Goal: Task Accomplishment & Management: Manage account settings

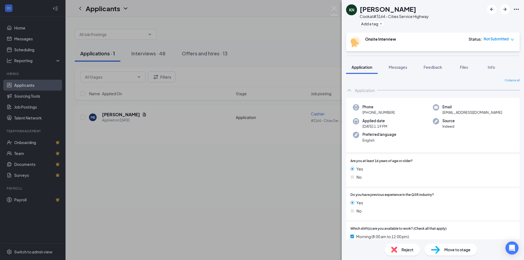
click at [322, 180] on div "KN Kali [PERSON_NAME] at #3164 - Cities Service Highway Add a tag Onsite Interv…" at bounding box center [262, 130] width 524 height 260
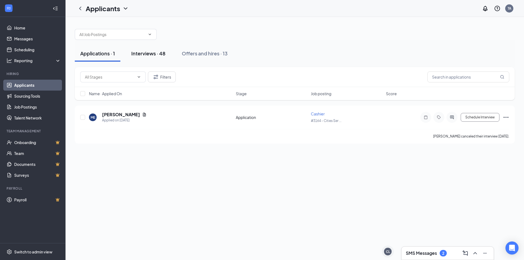
click at [151, 51] on div "Interviews · 48" at bounding box center [148, 53] width 34 height 7
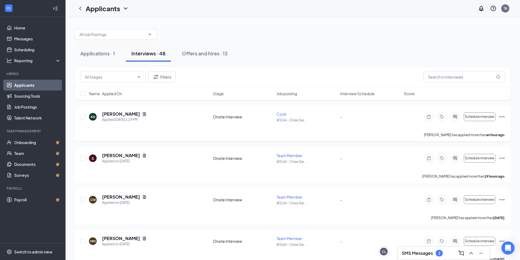
click at [500, 116] on icon "Ellipses" at bounding box center [502, 117] width 7 height 7
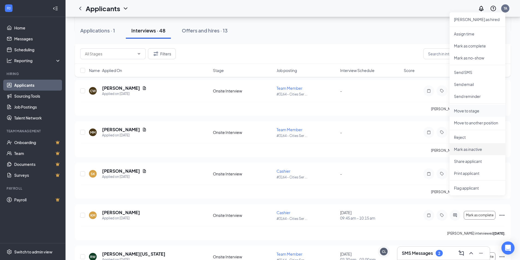
scroll to position [109, 0]
click at [474, 252] on icon "ChevronUp" at bounding box center [471, 253] width 7 height 7
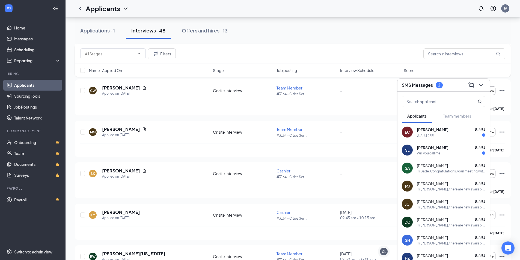
click at [459, 150] on div "[PERSON_NAME] [DATE]" at bounding box center [451, 147] width 69 height 5
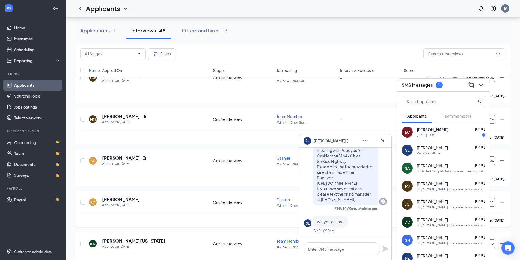
scroll to position [82, 0]
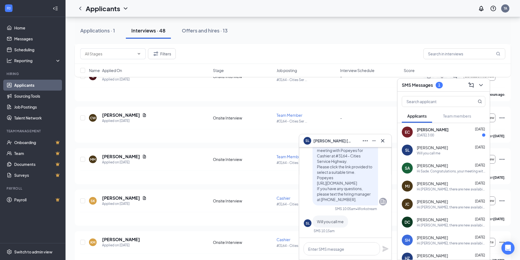
click at [434, 134] on div "[DATE] 3:00" at bounding box center [425, 135] width 17 height 5
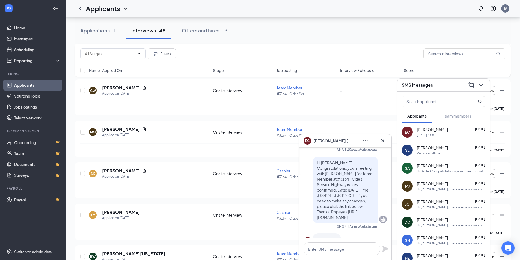
scroll to position [-27, 0]
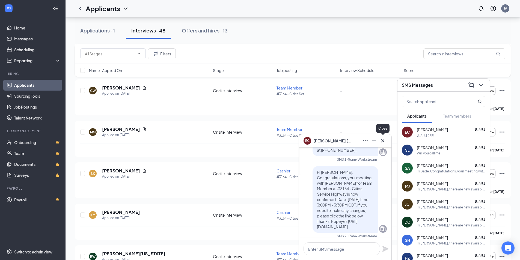
click at [385, 142] on icon "Cross" at bounding box center [383, 141] width 7 height 7
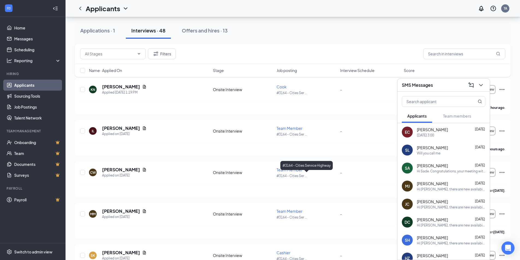
scroll to position [0, 0]
